Goal: Check status: Check status

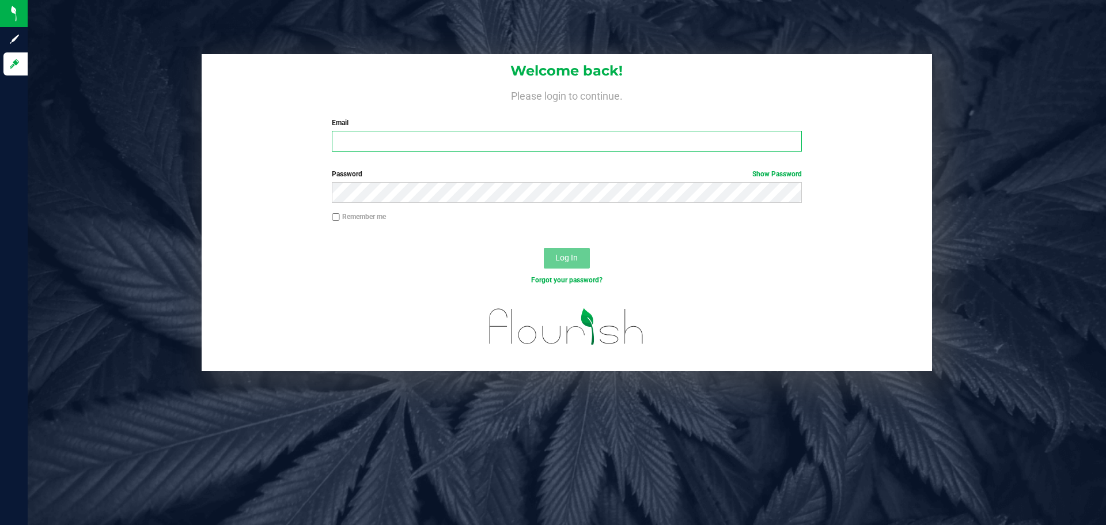
type input "[PERSON_NAME][EMAIL_ADDRESS][DOMAIN_NAME]"
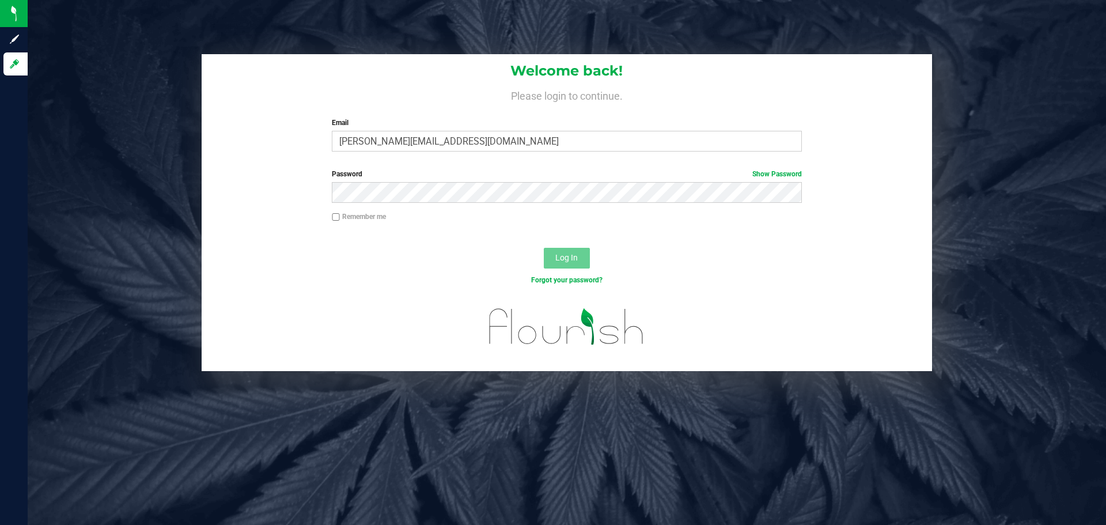
click at [334, 214] on input "Remember me" at bounding box center [336, 217] width 8 height 8
checkbox input "true"
click at [556, 258] on button "Log In" at bounding box center [567, 258] width 46 height 21
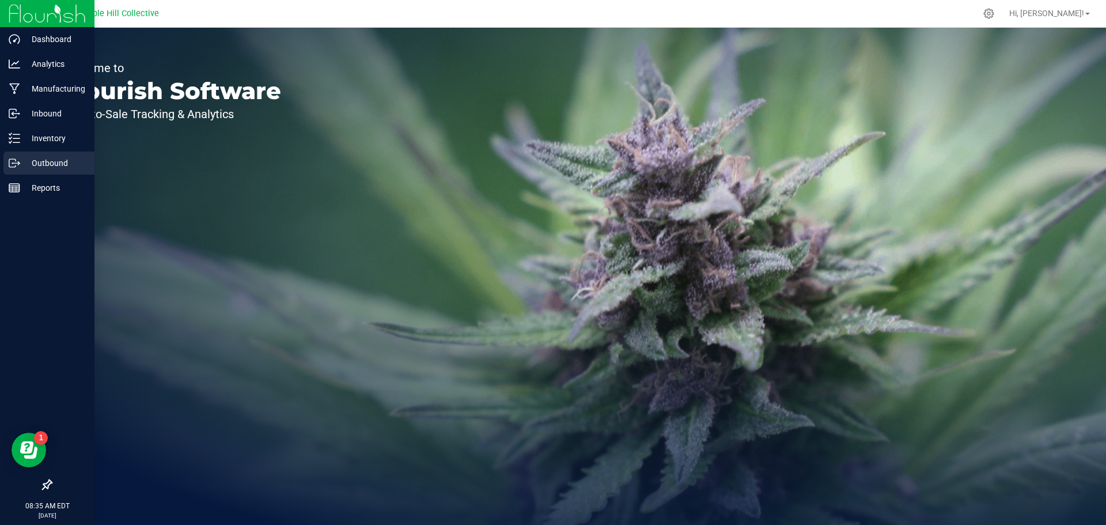
click at [17, 160] on icon at bounding box center [15, 163] width 12 height 12
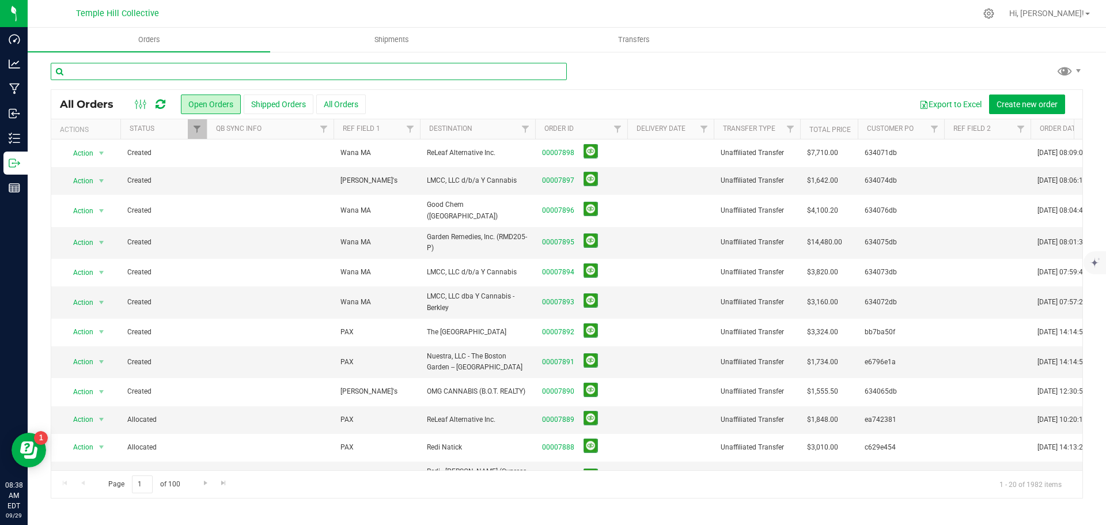
click at [114, 64] on input "text" at bounding box center [309, 71] width 516 height 17
paste input "7894"
type input "7894"
